Goal: Navigation & Orientation: Find specific page/section

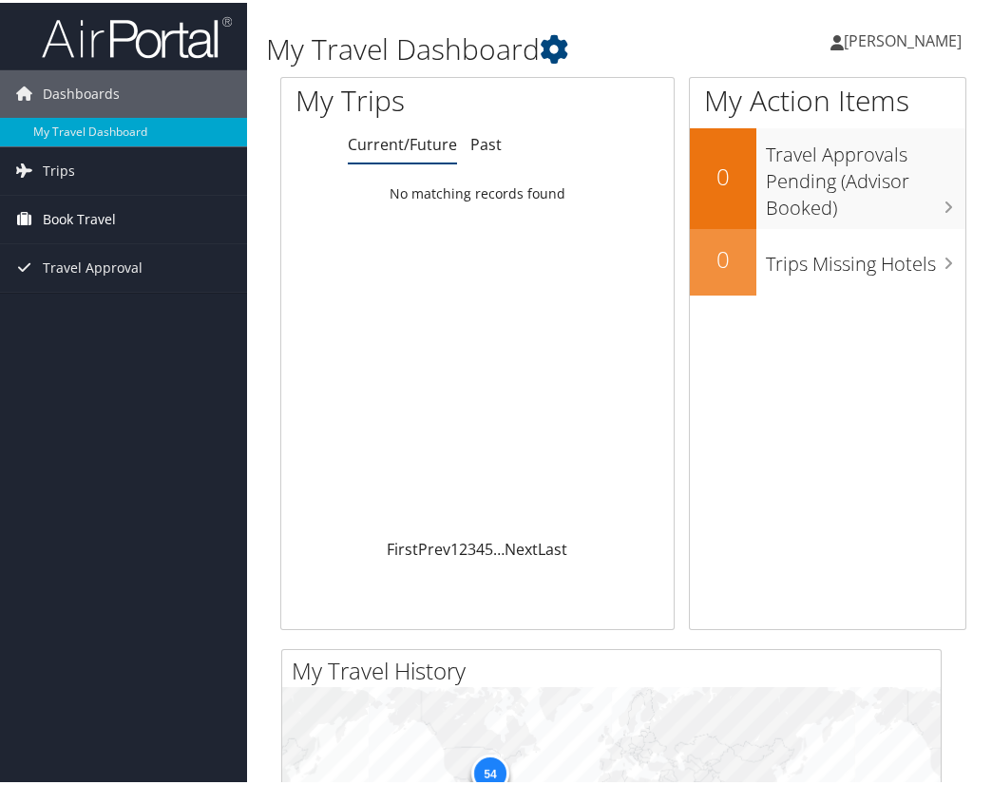
click at [79, 216] on span "Book Travel" at bounding box center [79, 216] width 73 height 47
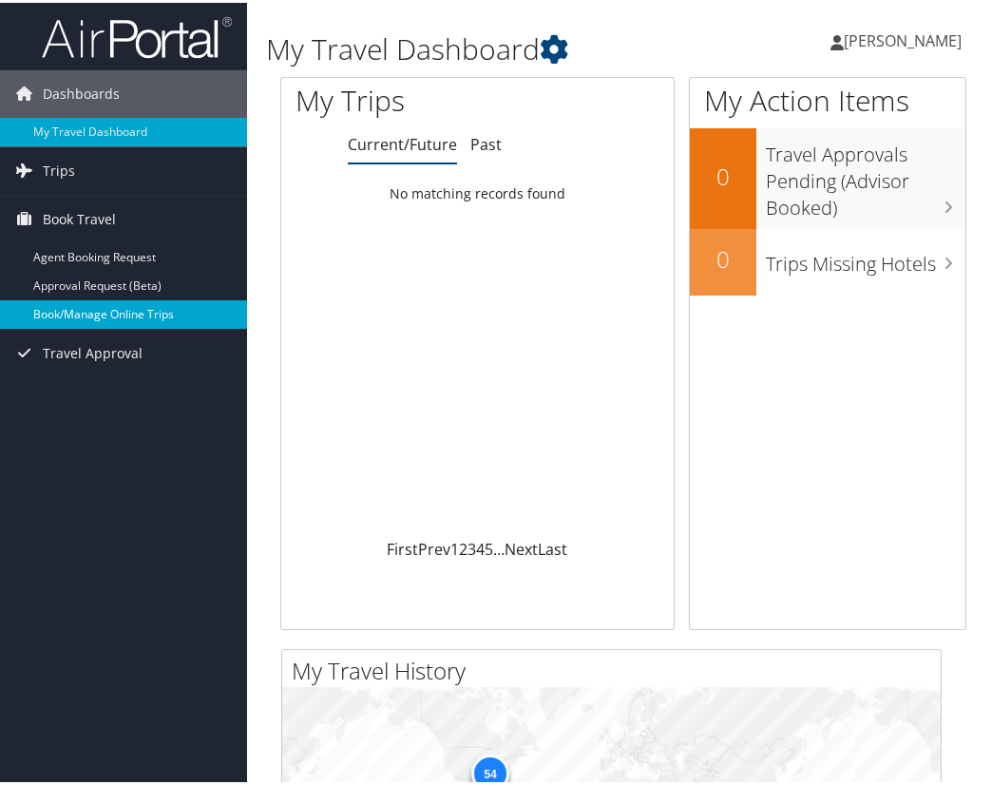
click at [87, 308] on link "Book/Manage Online Trips" at bounding box center [123, 311] width 247 height 28
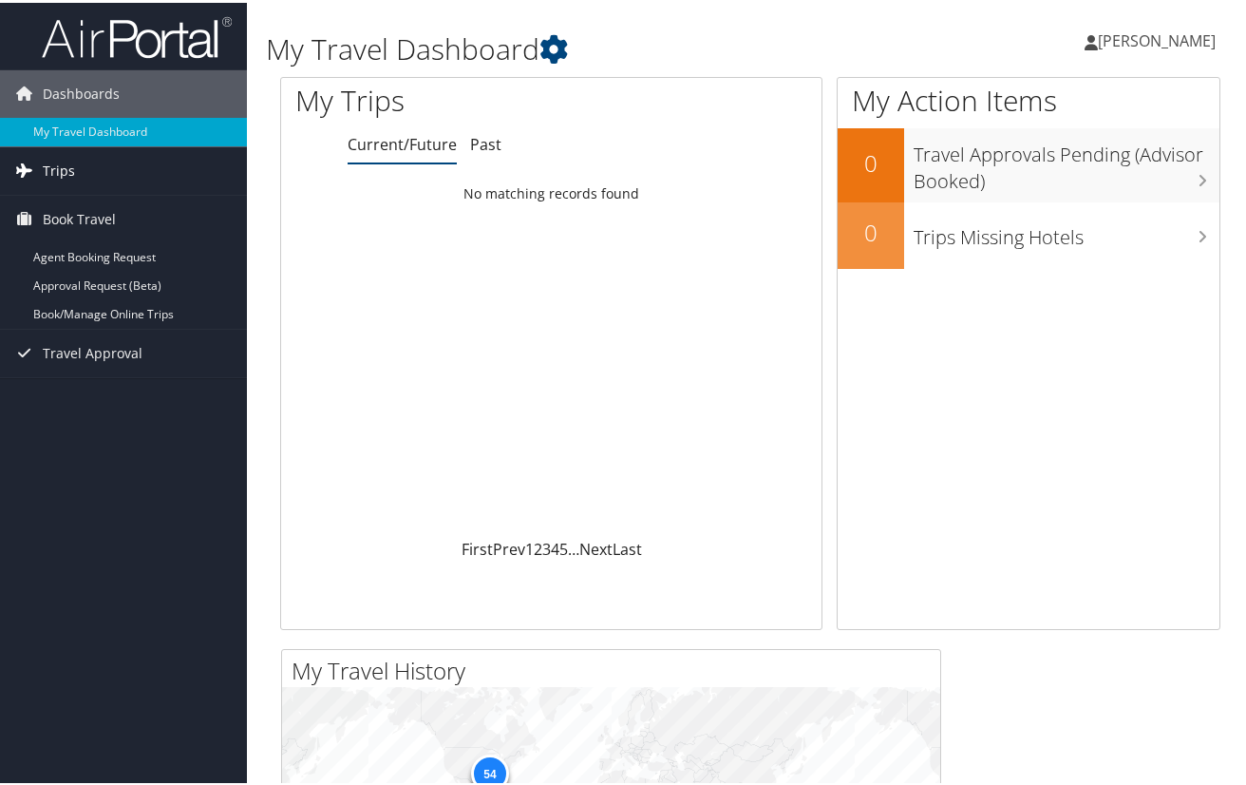
click at [41, 166] on link "Trips" at bounding box center [123, 167] width 247 height 47
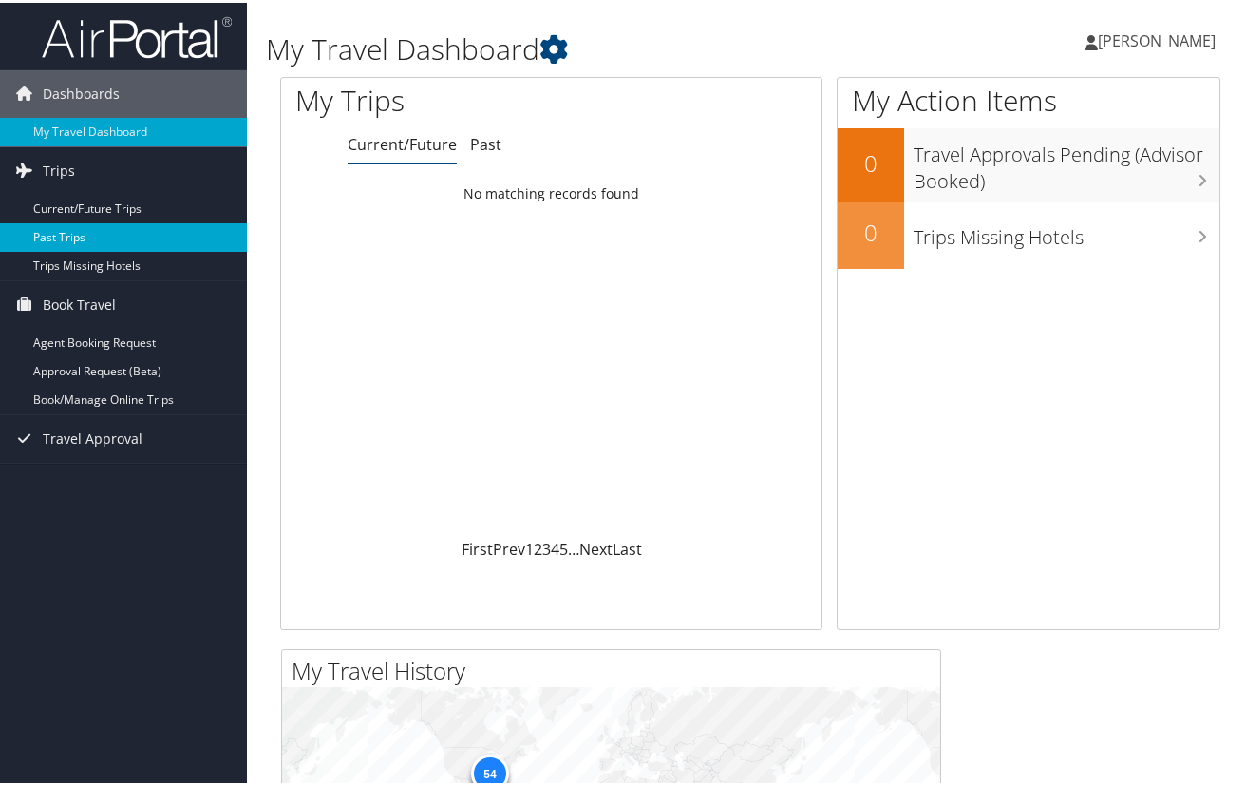
click at [53, 232] on link "Past Trips" at bounding box center [123, 234] width 247 height 28
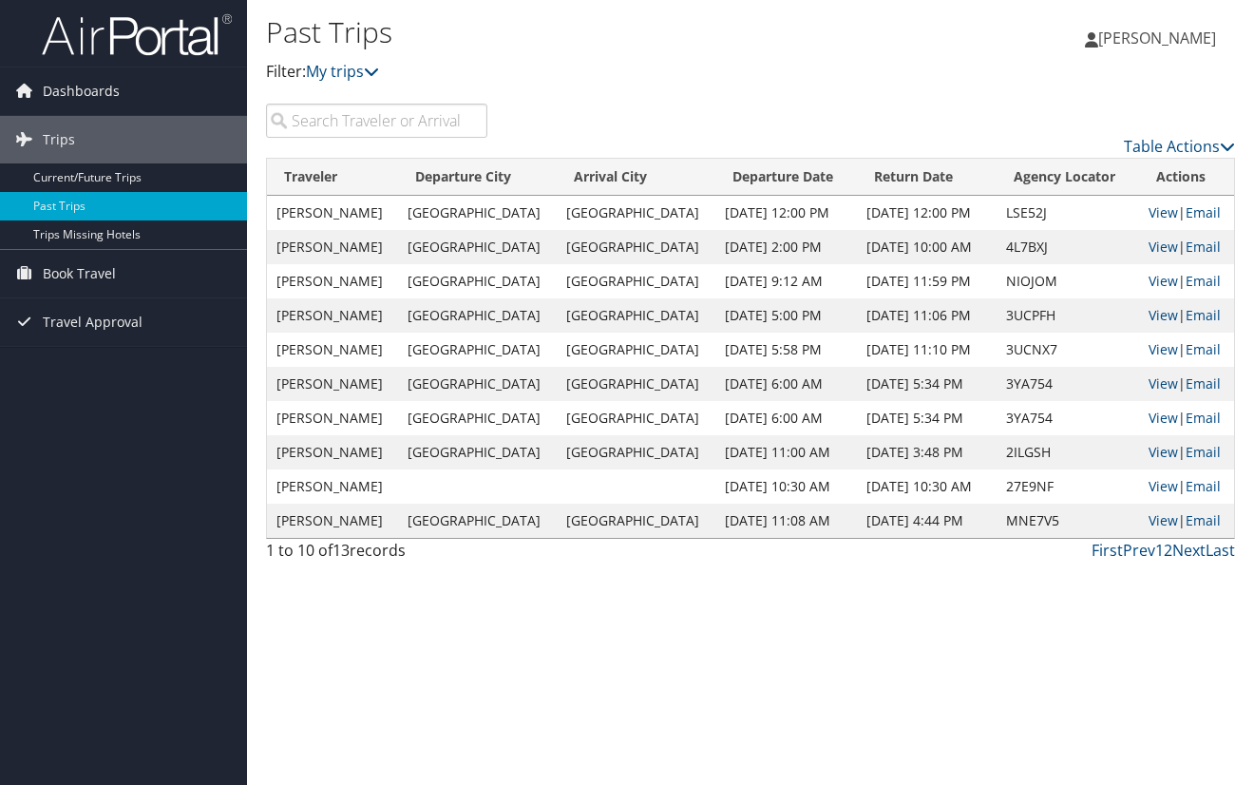
click at [1158, 39] on span "[PERSON_NAME]" at bounding box center [1157, 38] width 118 height 21
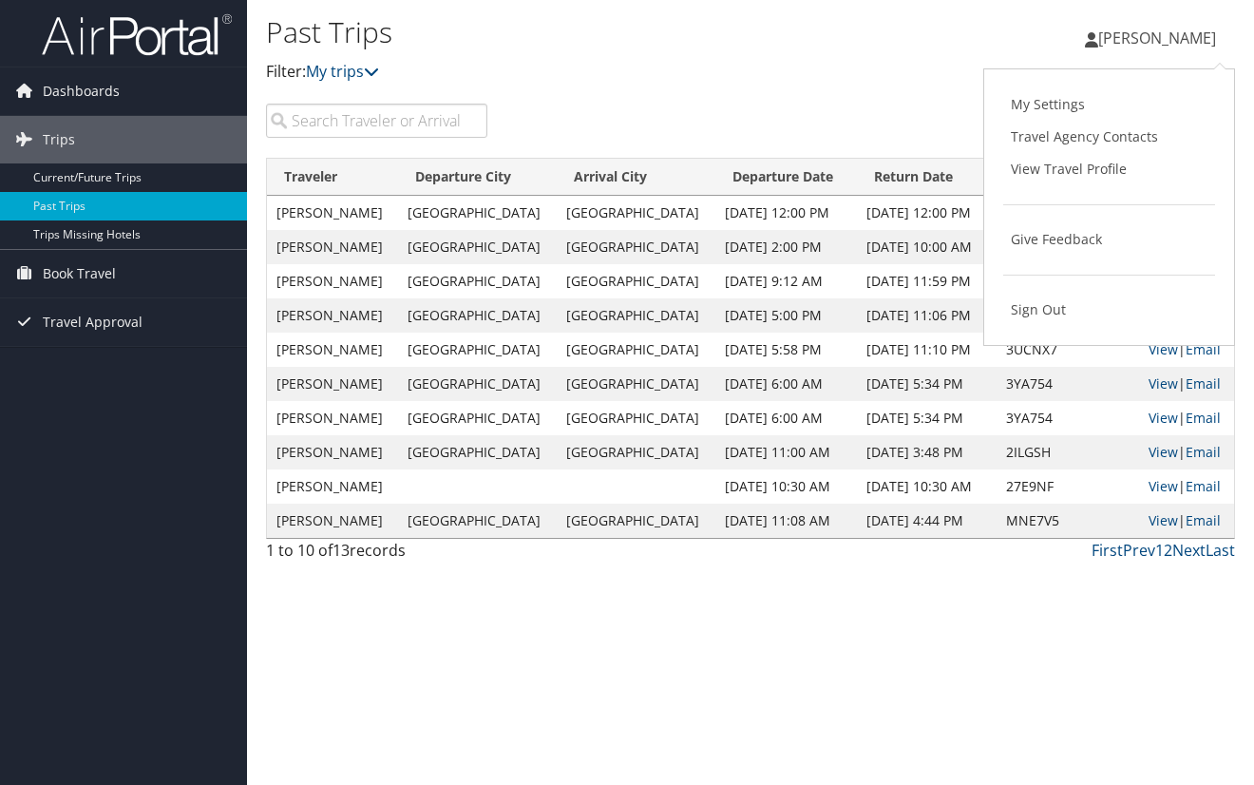
click at [916, 64] on div "[PERSON_NAME] [PERSON_NAME] My Settings Travel Agency Contacts View Travel Prof…" at bounding box center [1045, 45] width 418 height 73
